Goal: Task Accomplishment & Management: Use online tool/utility

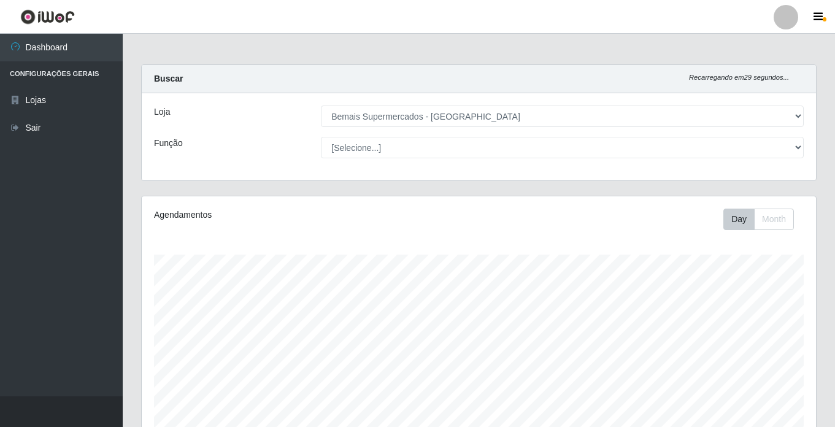
select select "250"
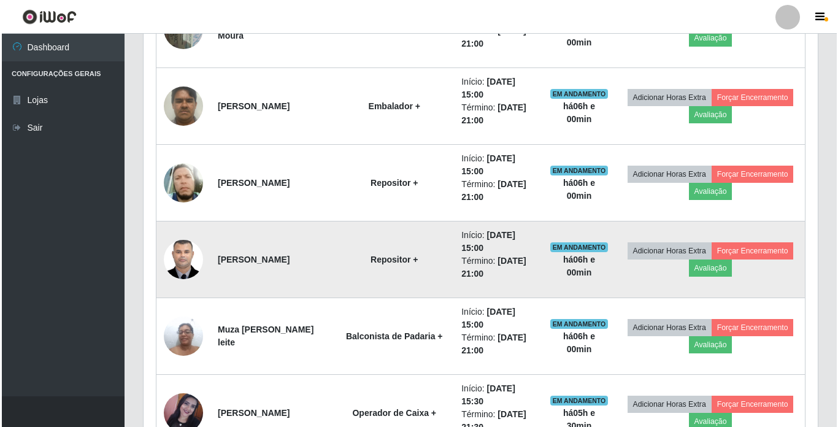
scroll to position [721, 0]
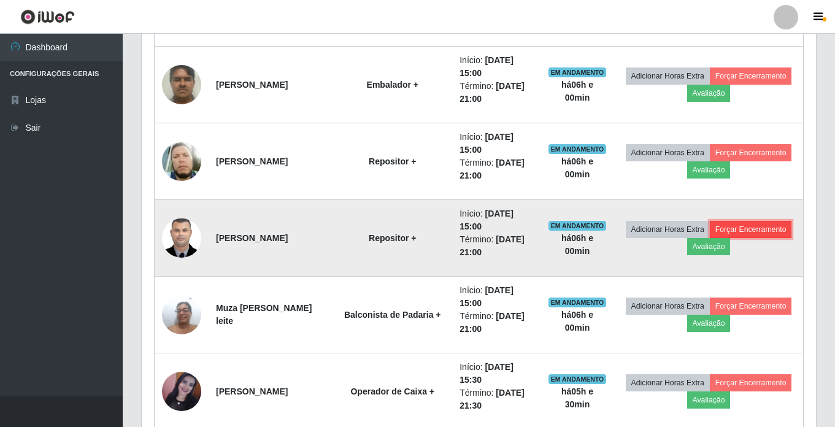
click at [709, 238] on button "Forçar Encerramento" at bounding box center [750, 229] width 82 height 17
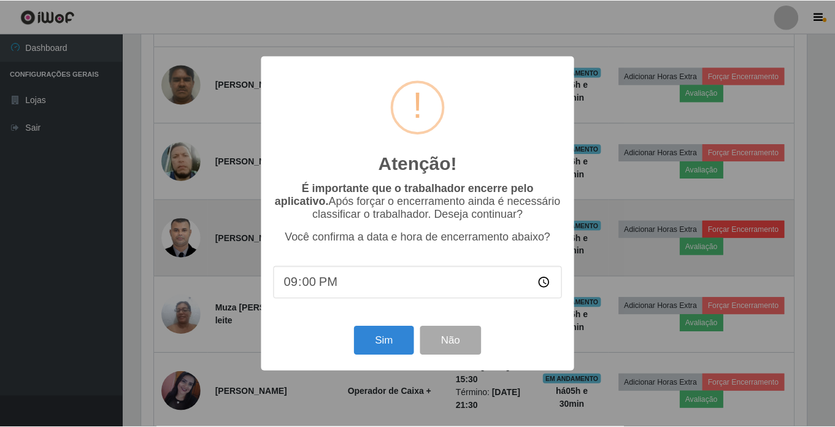
scroll to position [254, 668]
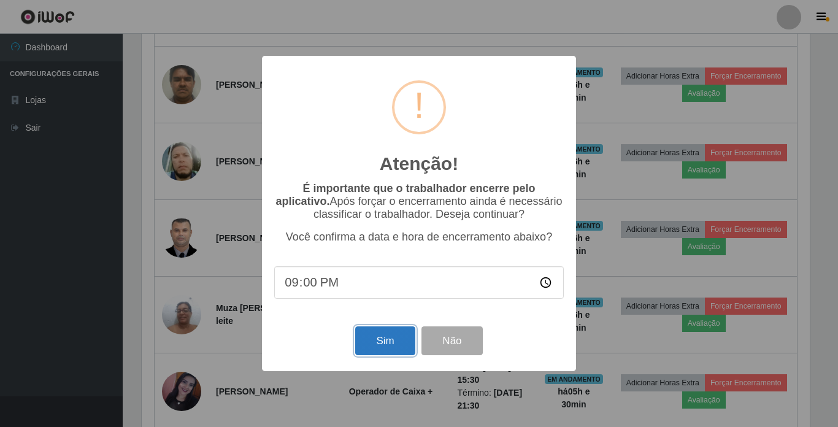
click at [372, 340] on button "Sim" at bounding box center [384, 340] width 59 height 29
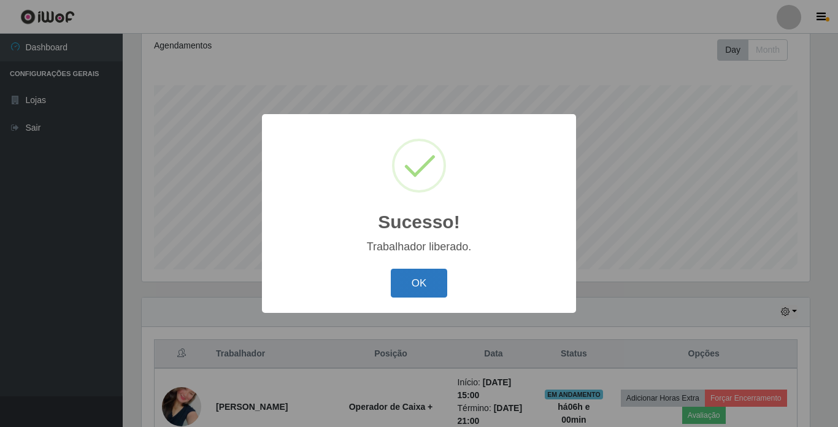
click at [408, 283] on button "OK" at bounding box center [419, 283] width 57 height 29
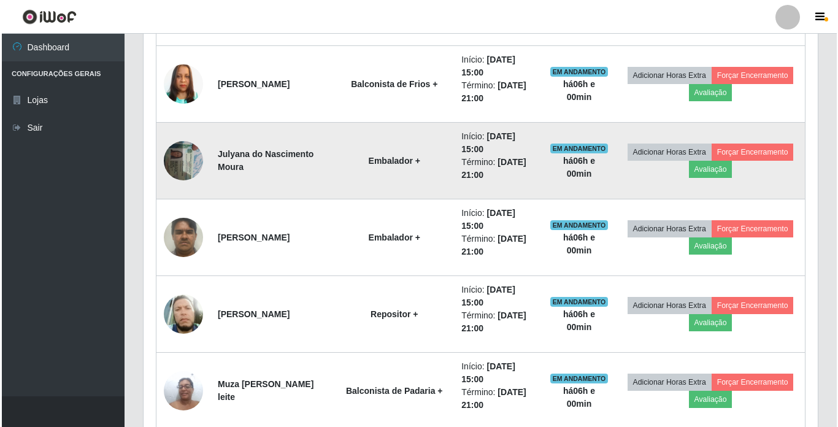
scroll to position [599, 0]
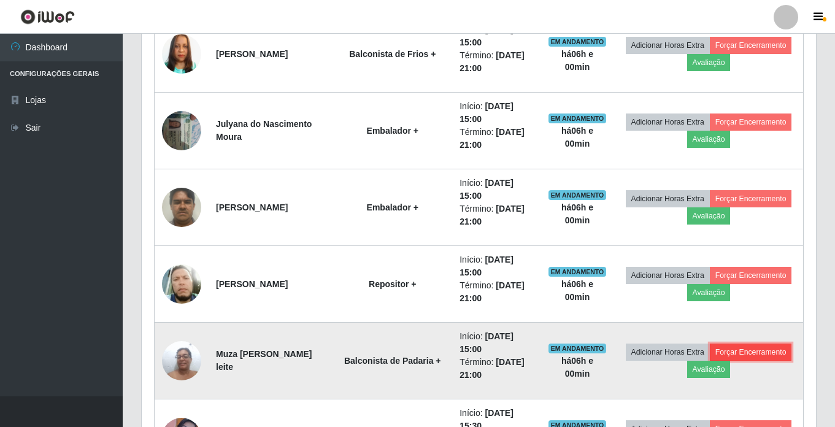
click at [709, 361] on button "Forçar Encerramento" at bounding box center [750, 351] width 82 height 17
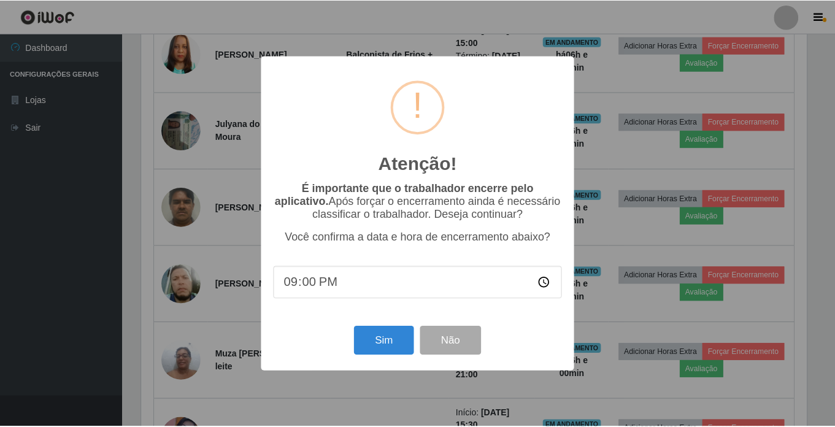
scroll to position [254, 668]
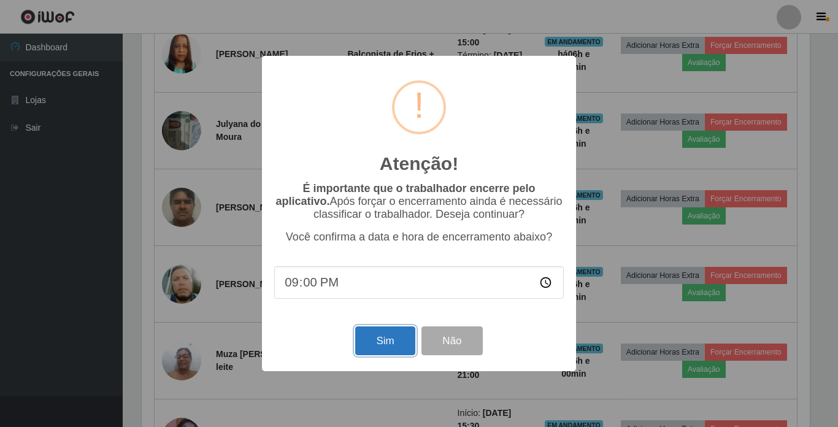
click at [386, 335] on button "Sim" at bounding box center [384, 340] width 59 height 29
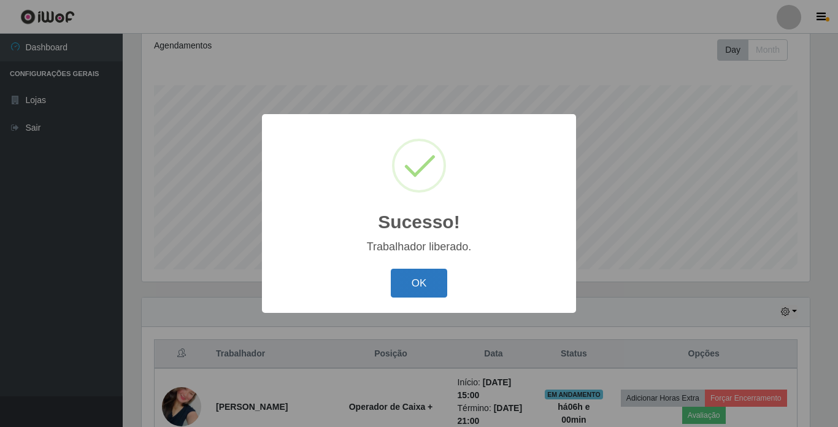
click at [426, 273] on button "OK" at bounding box center [419, 283] width 57 height 29
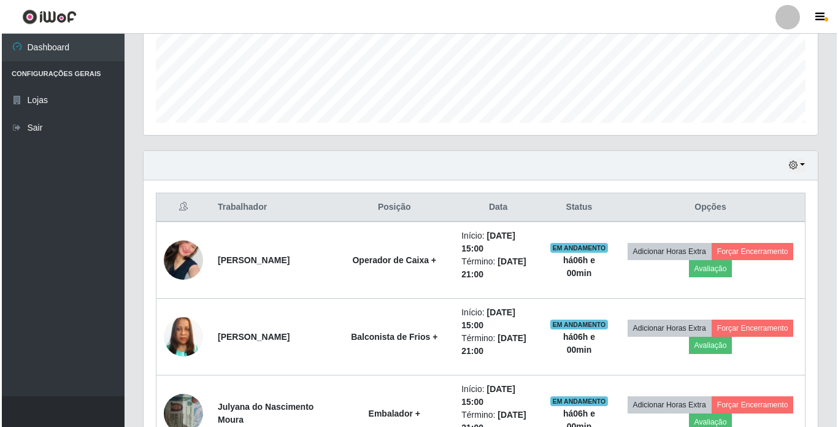
scroll to position [353, 0]
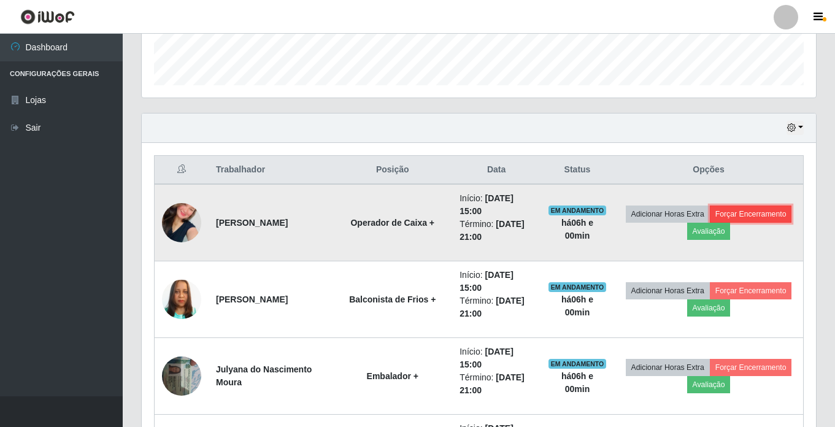
click at [709, 223] on button "Forçar Encerramento" at bounding box center [750, 213] width 82 height 17
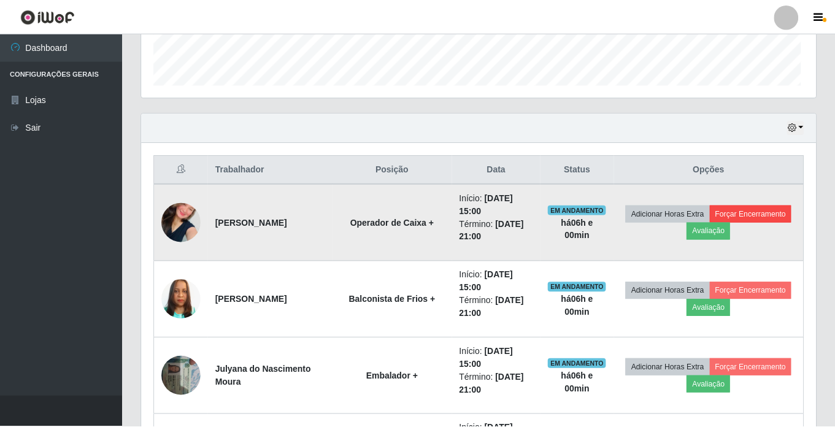
scroll to position [254, 668]
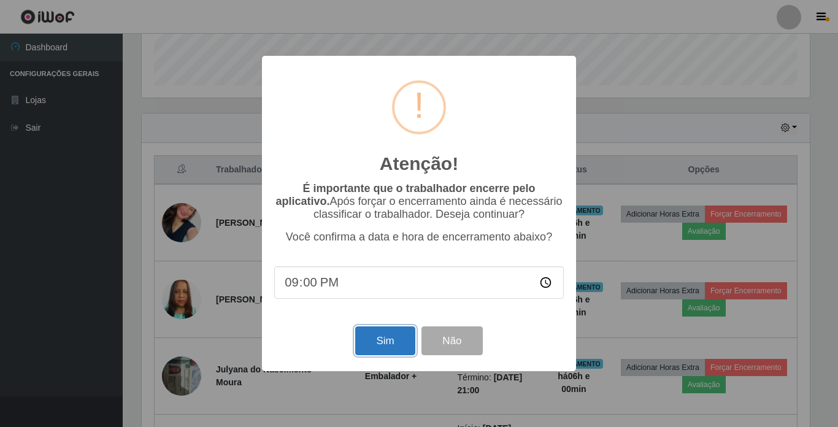
click at [377, 351] on button "Sim" at bounding box center [384, 340] width 59 height 29
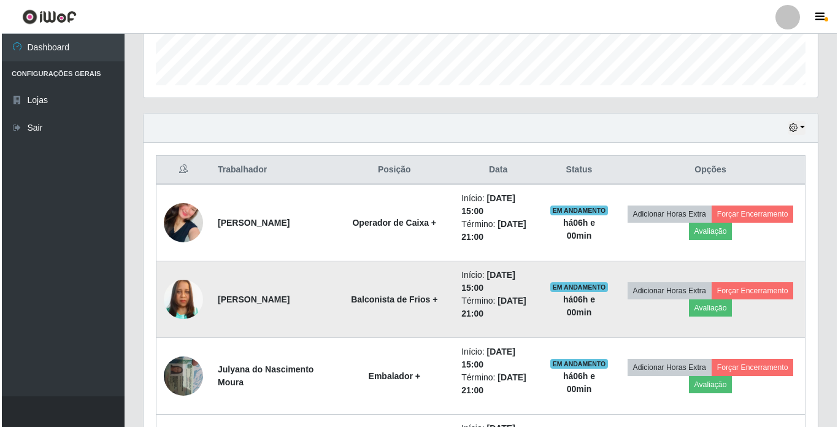
scroll to position [0, 0]
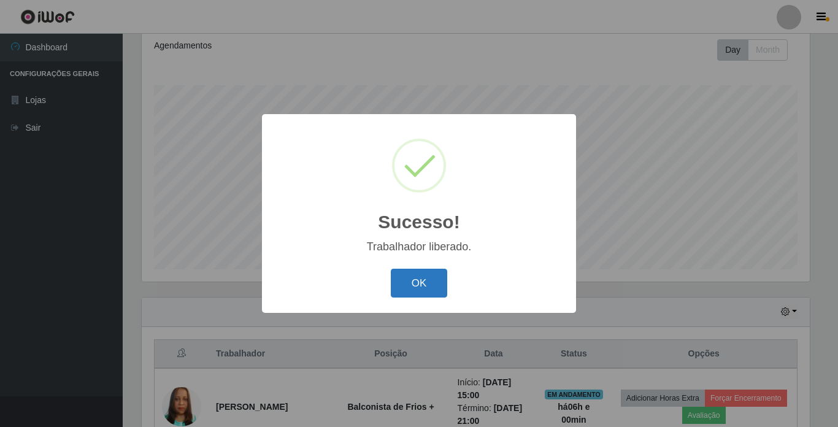
click at [400, 283] on button "OK" at bounding box center [419, 283] width 57 height 29
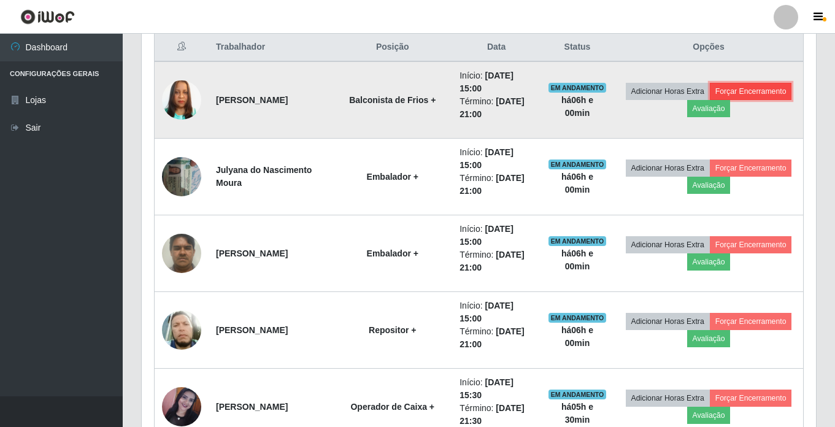
click at [709, 100] on button "Forçar Encerramento" at bounding box center [750, 91] width 82 height 17
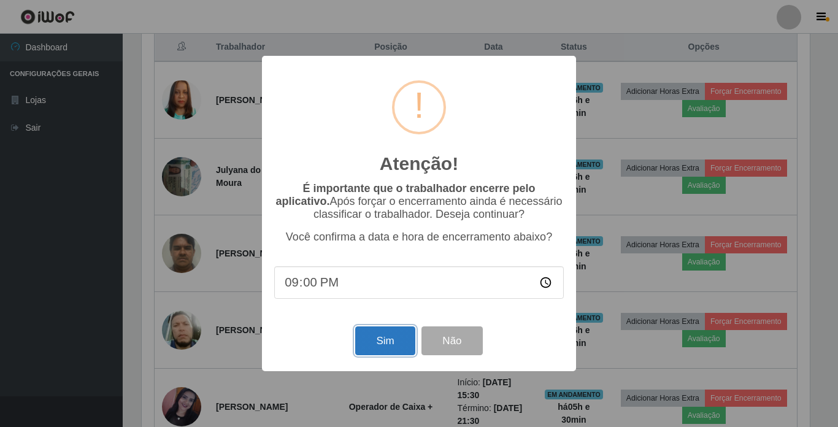
click at [386, 340] on button "Sim" at bounding box center [384, 340] width 59 height 29
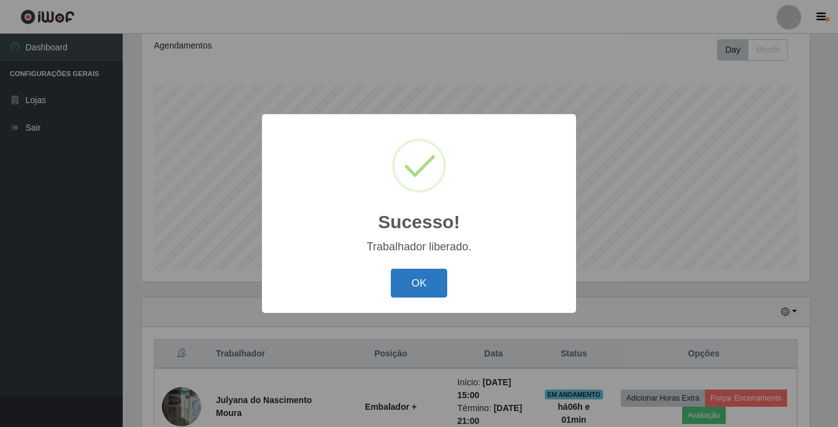
click at [432, 278] on button "OK" at bounding box center [419, 283] width 57 height 29
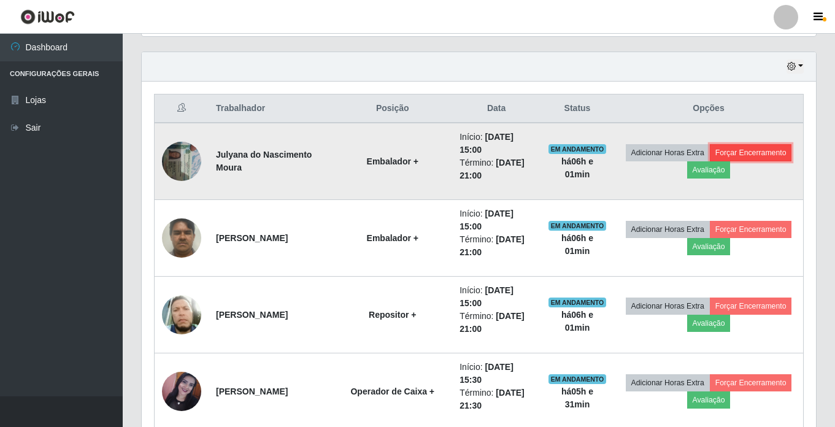
click at [709, 161] on button "Forçar Encerramento" at bounding box center [750, 152] width 82 height 17
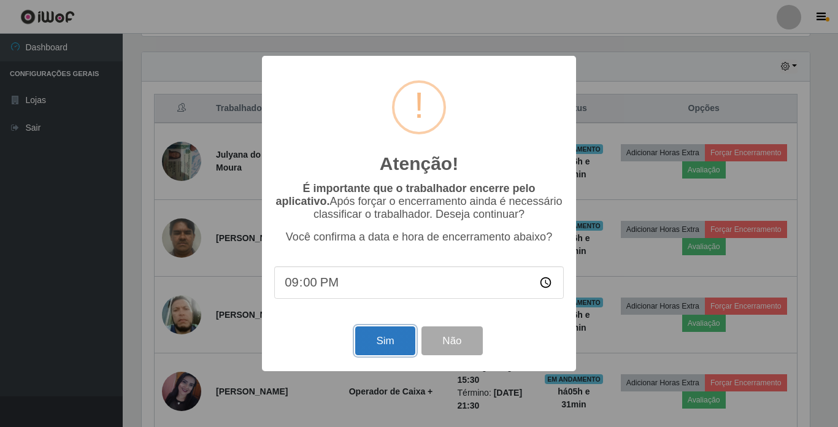
click at [379, 347] on button "Sim" at bounding box center [384, 340] width 59 height 29
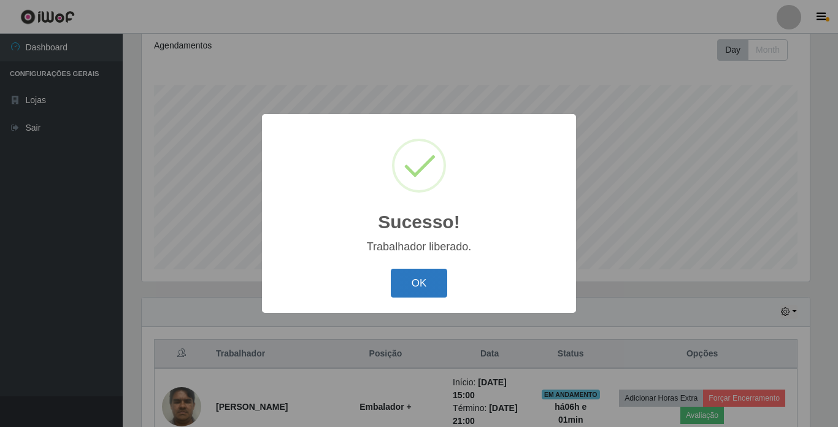
click at [426, 285] on button "OK" at bounding box center [419, 283] width 57 height 29
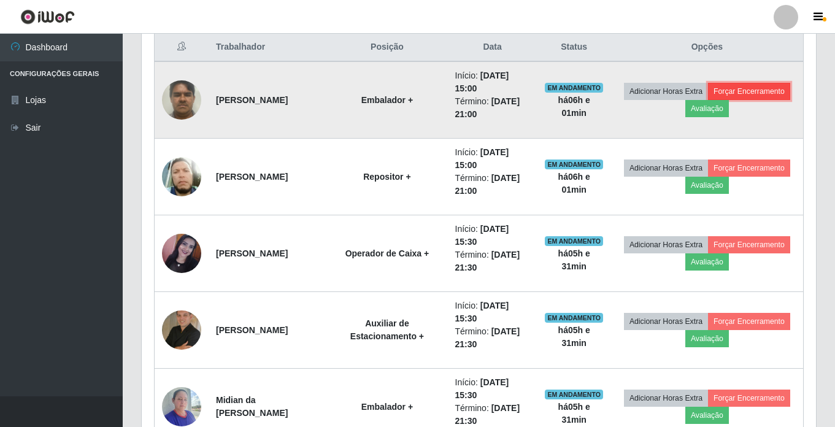
click at [708, 100] on button "Forçar Encerramento" at bounding box center [749, 91] width 82 height 17
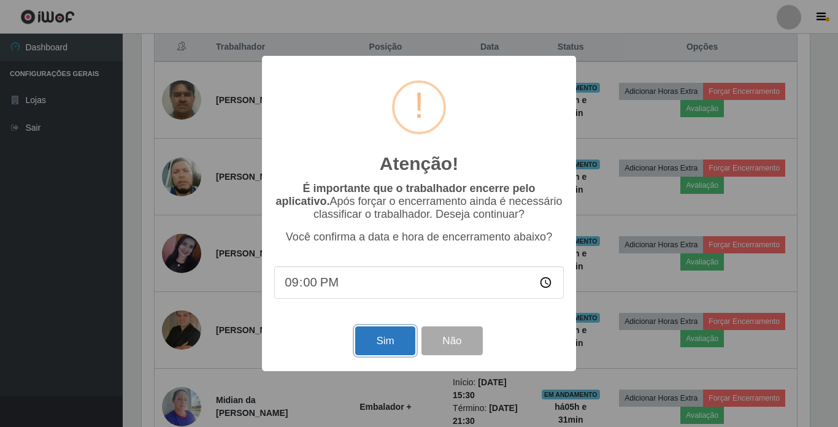
click at [397, 334] on button "Sim" at bounding box center [384, 340] width 59 height 29
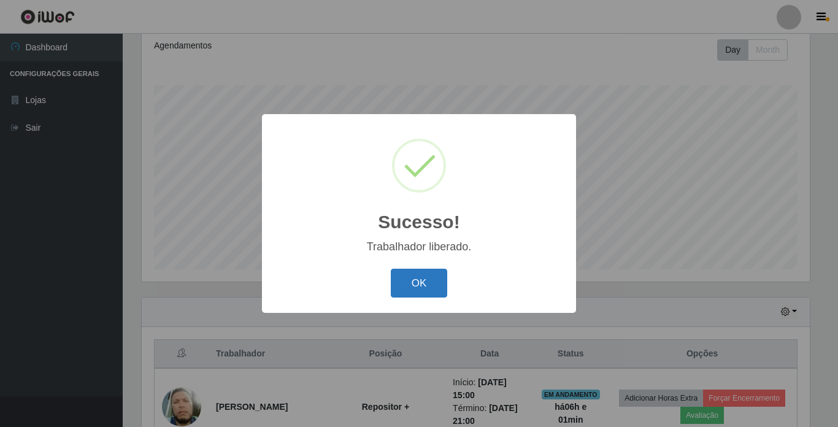
click at [426, 279] on button "OK" at bounding box center [419, 283] width 57 height 29
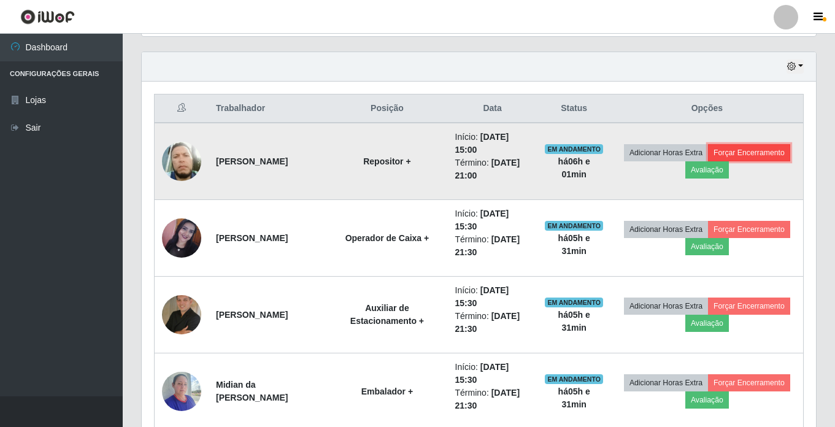
click at [708, 161] on button "Forçar Encerramento" at bounding box center [749, 152] width 82 height 17
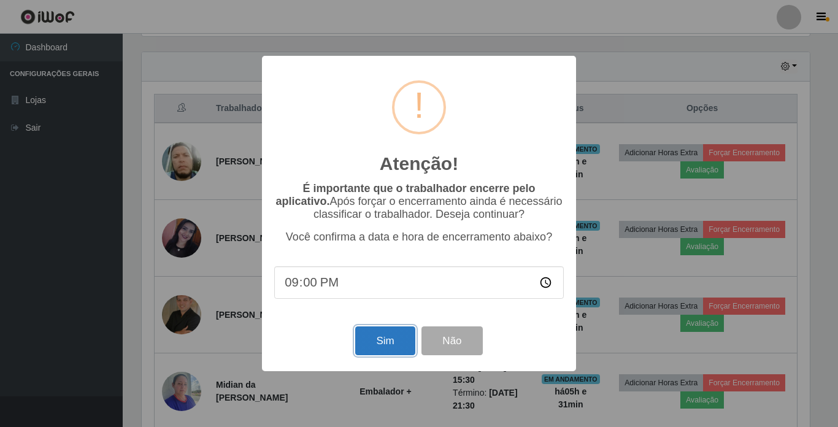
click at [380, 339] on button "Sim" at bounding box center [384, 340] width 59 height 29
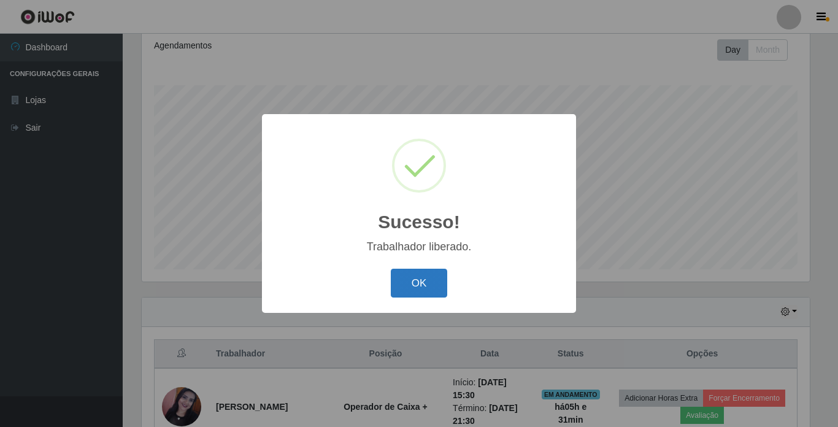
click at [417, 285] on button "OK" at bounding box center [419, 283] width 57 height 29
